Goal: Information Seeking & Learning: Learn about a topic

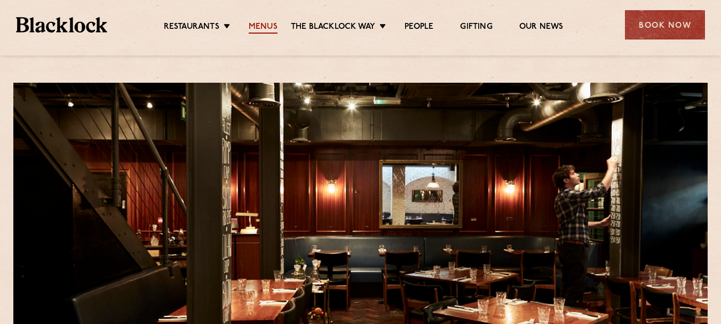
click at [260, 23] on link "Menus" at bounding box center [263, 28] width 29 height 12
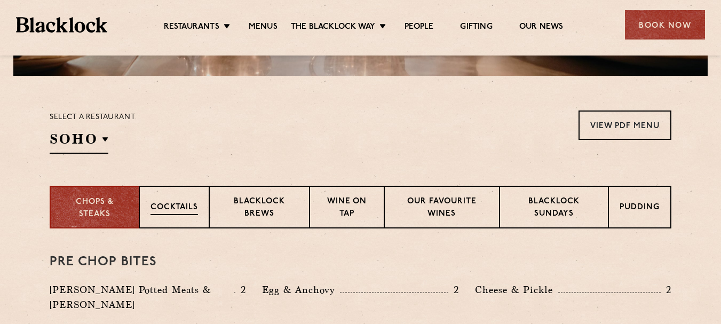
scroll to position [320, 0]
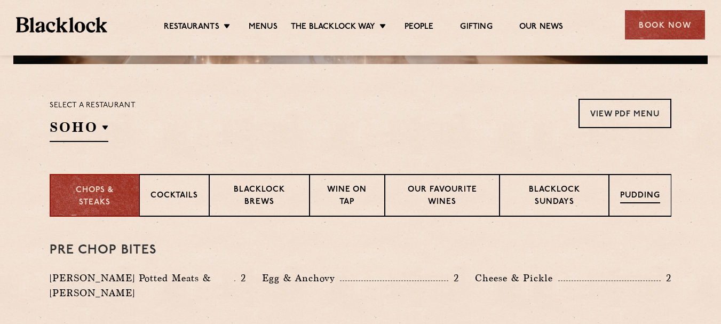
click at [631, 189] on div "Pudding" at bounding box center [640, 195] width 62 height 43
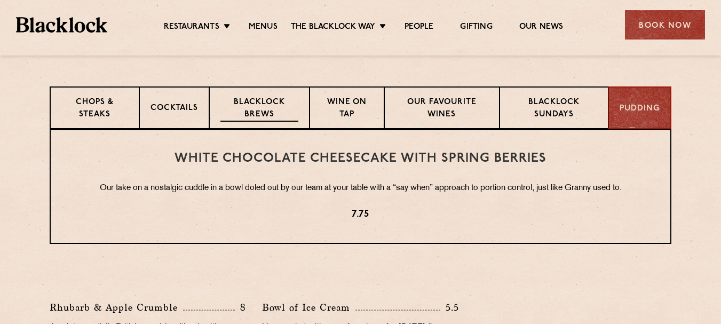
scroll to position [373, 0]
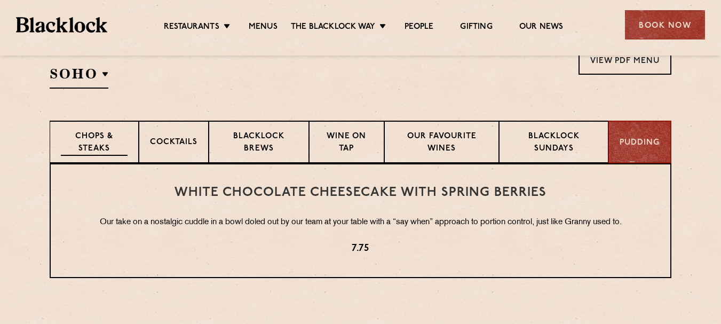
click at [104, 142] on p "Chops & Steaks" at bounding box center [94, 143] width 67 height 25
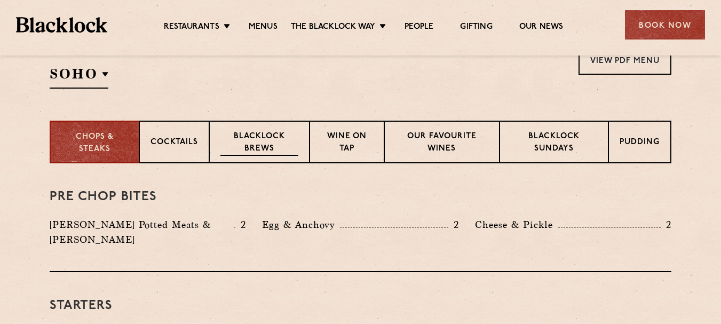
click at [240, 148] on p "Blacklock Brews" at bounding box center [259, 143] width 78 height 25
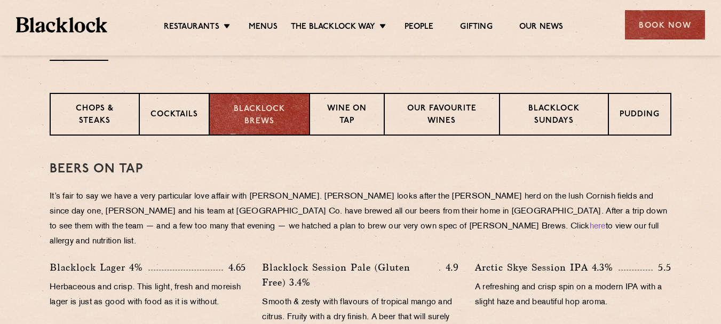
scroll to position [427, 0]
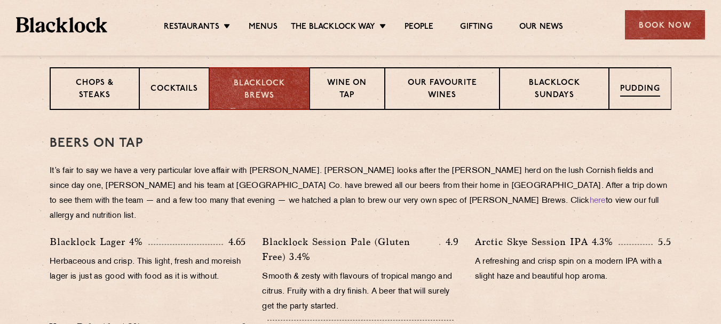
click at [615, 84] on div "Pudding" at bounding box center [640, 88] width 62 height 43
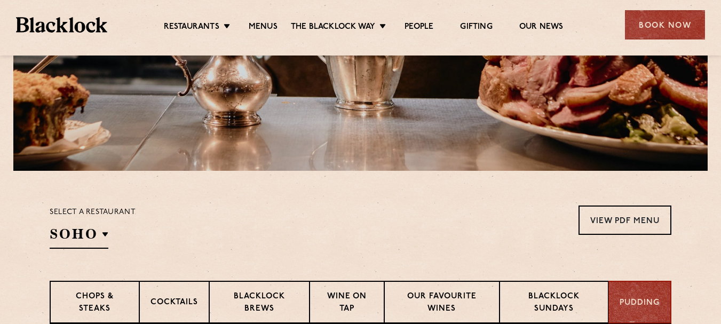
scroll to position [0, 0]
